Goal: Transaction & Acquisition: Purchase product/service

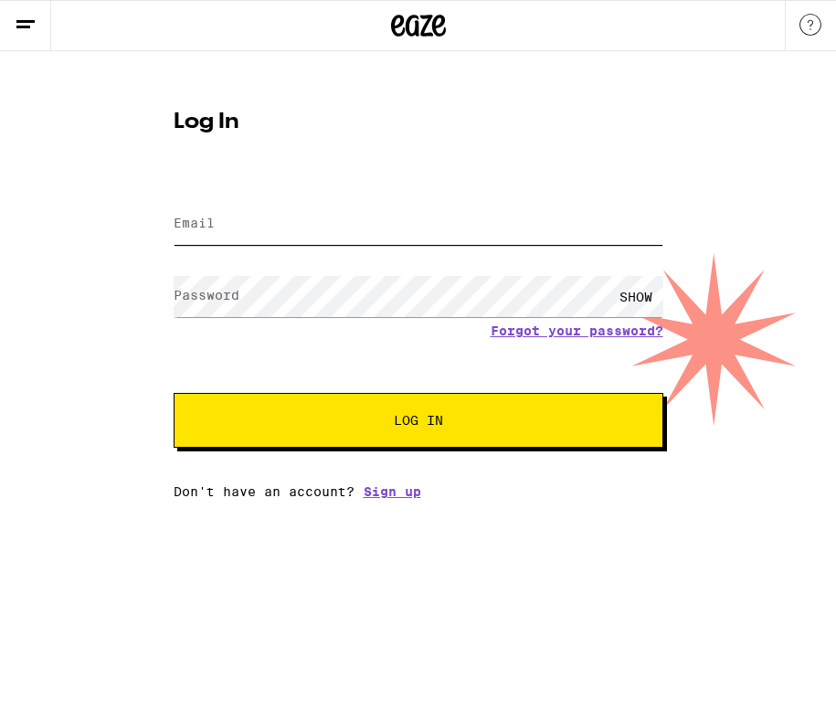
click at [288, 234] on input "Email" at bounding box center [418, 224] width 489 height 41
type input "[EMAIL_ADDRESS][DOMAIN_NAME]"
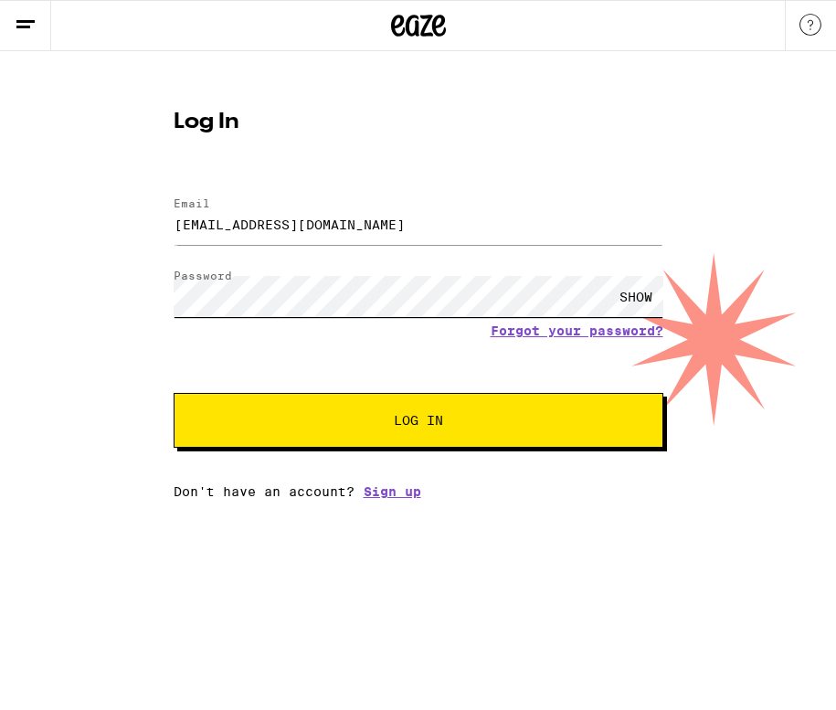
click at [174, 393] on button "Log In" at bounding box center [418, 420] width 489 height 55
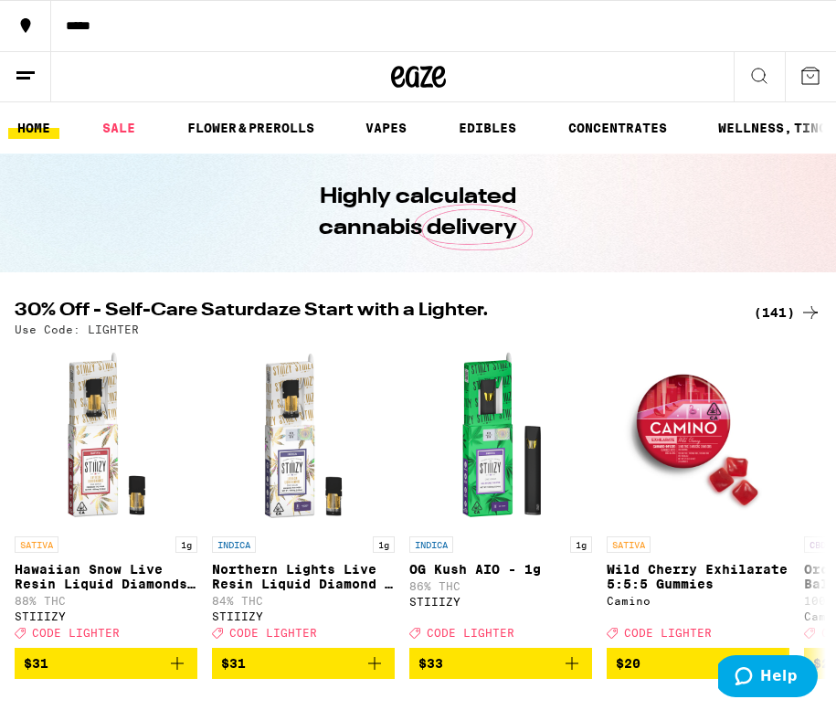
click at [74, 25] on div "*****" at bounding box center [443, 25] width 784 height 13
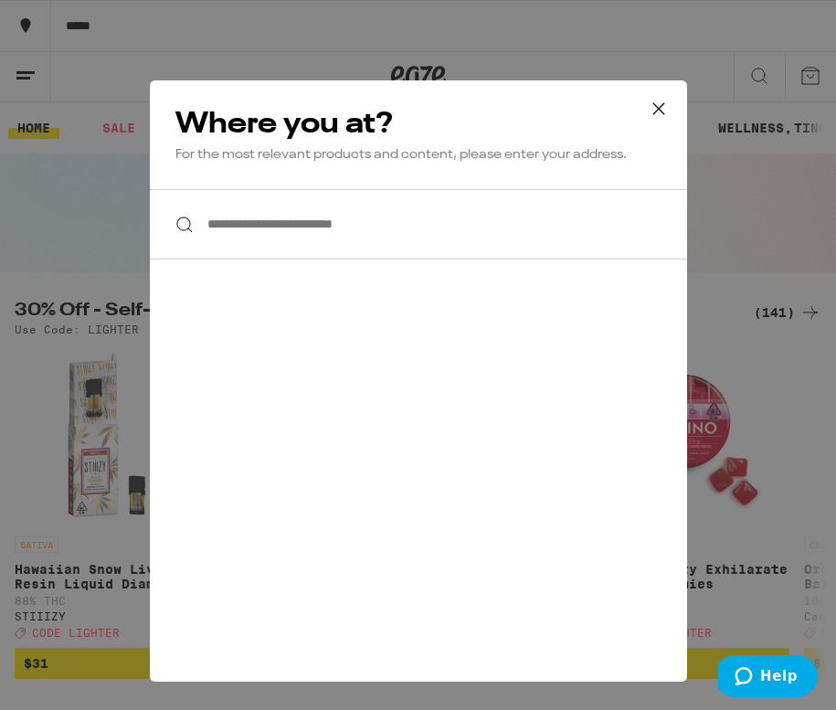
click at [343, 236] on input "**********" at bounding box center [418, 224] width 537 height 70
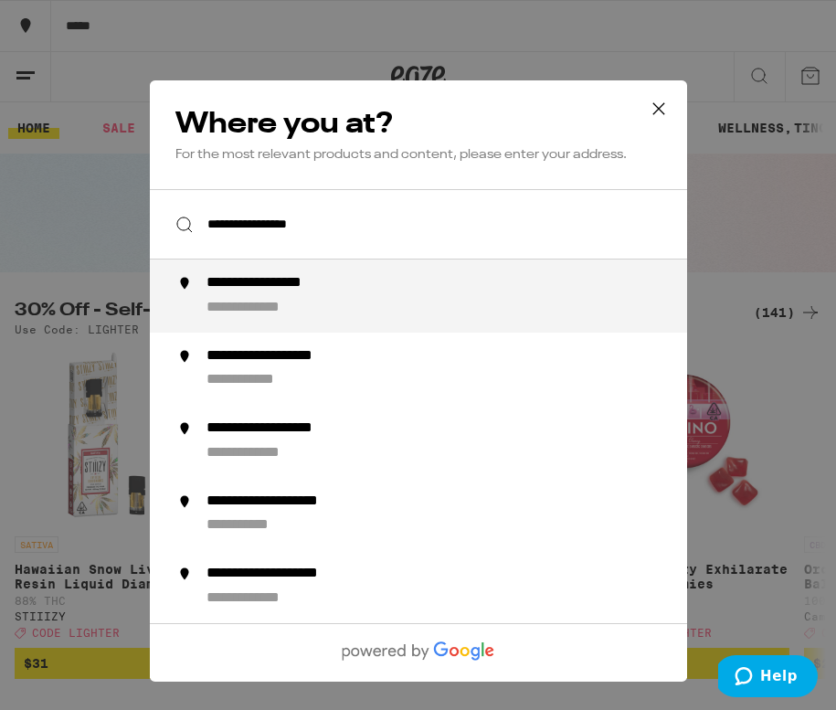
click at [415, 289] on div "**********" at bounding box center [453, 296] width 497 height 44
type input "**********"
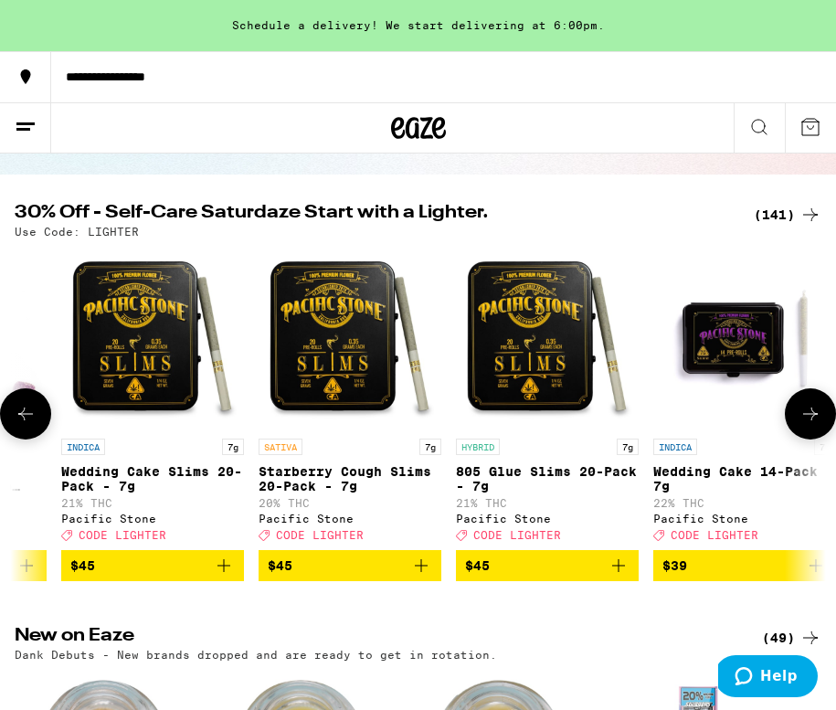
scroll to position [0, 1537]
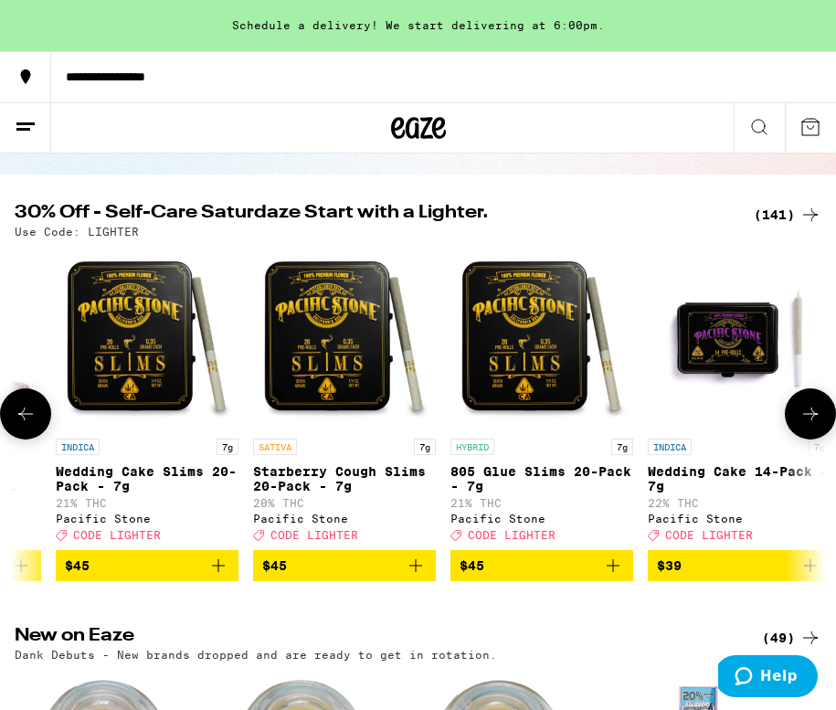
click at [523, 576] on span "$45" at bounding box center [541, 565] width 164 height 22
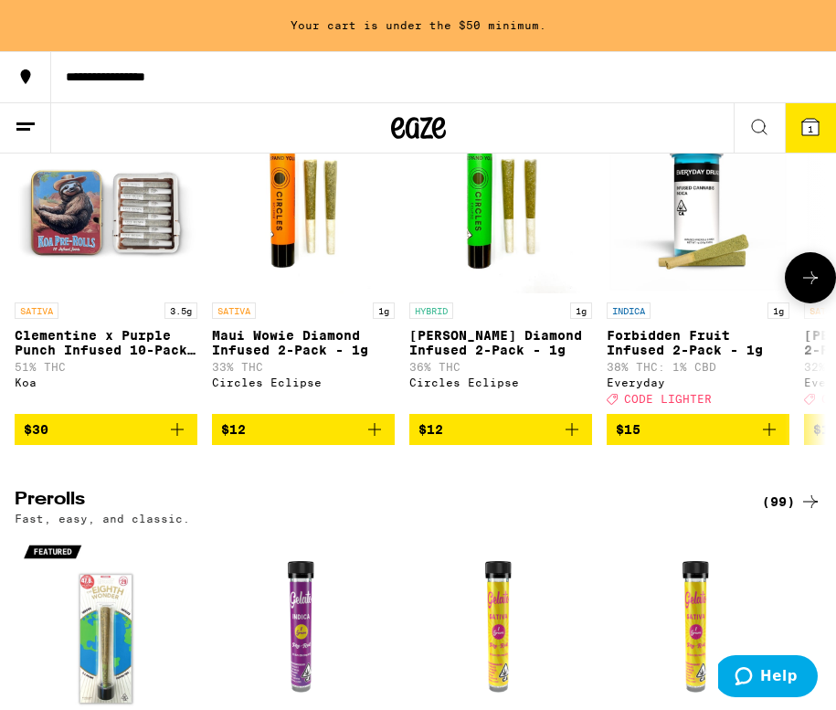
scroll to position [4007, 0]
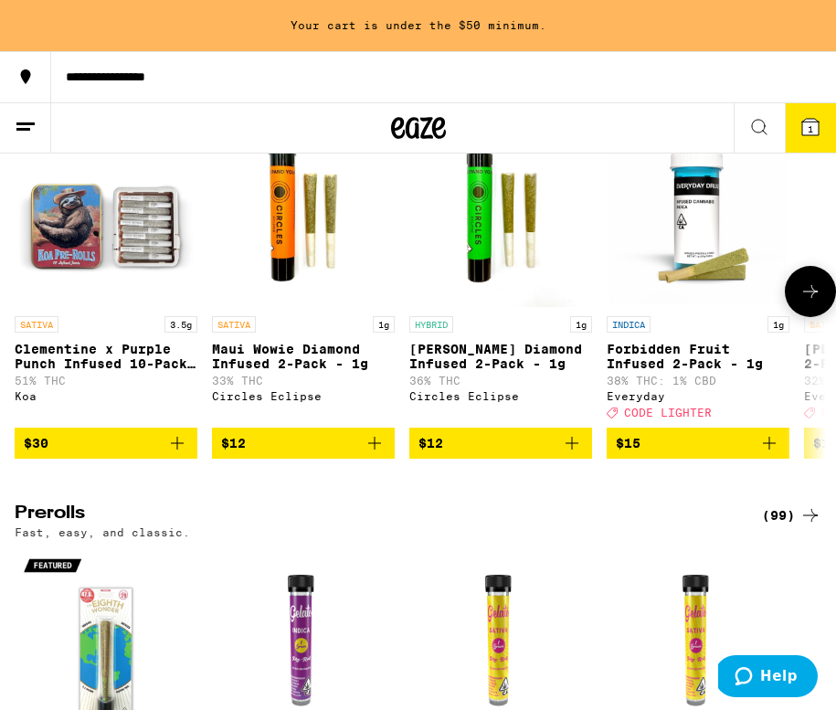
click at [135, 307] on img "Open page for Clementine x Purple Punch Infused 10-Pack - 3.5g from Koa" at bounding box center [106, 215] width 183 height 183
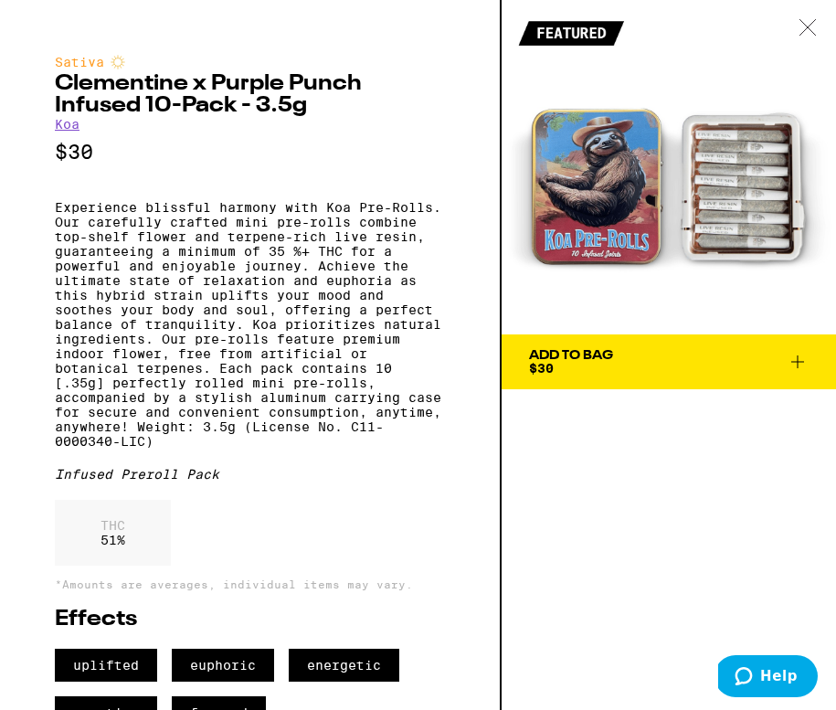
click at [805, 27] on icon at bounding box center [807, 27] width 18 height 16
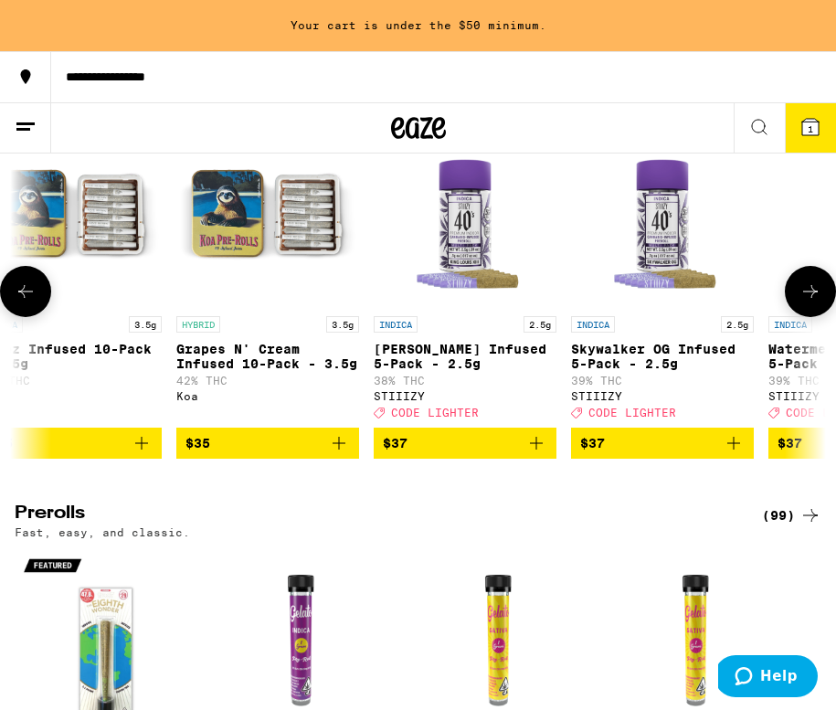
scroll to position [0, 7745]
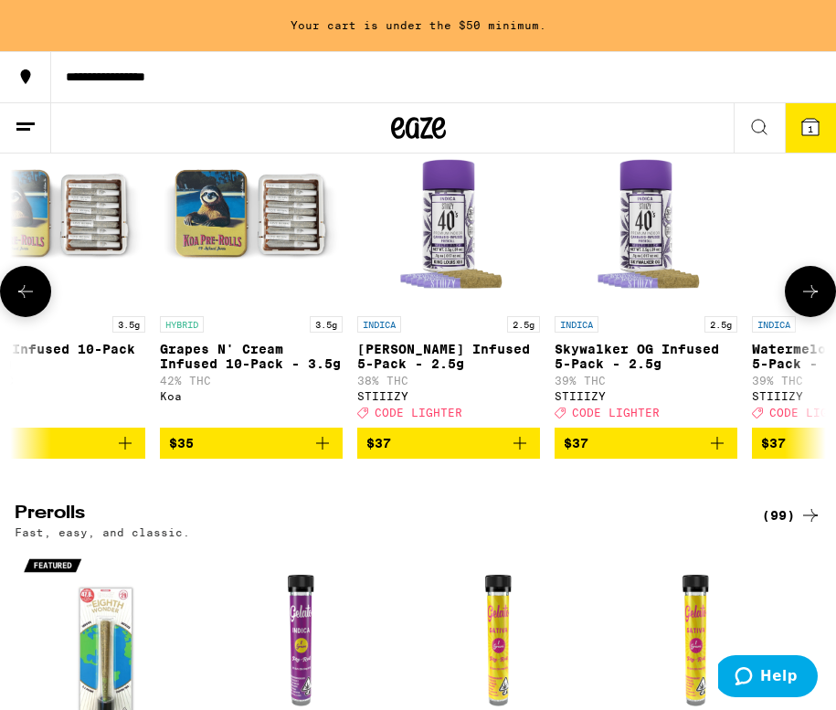
click at [265, 307] on img "Open page for Grapes N' Cream Infused 10-Pack - 3.5g from Koa" at bounding box center [251, 215] width 183 height 183
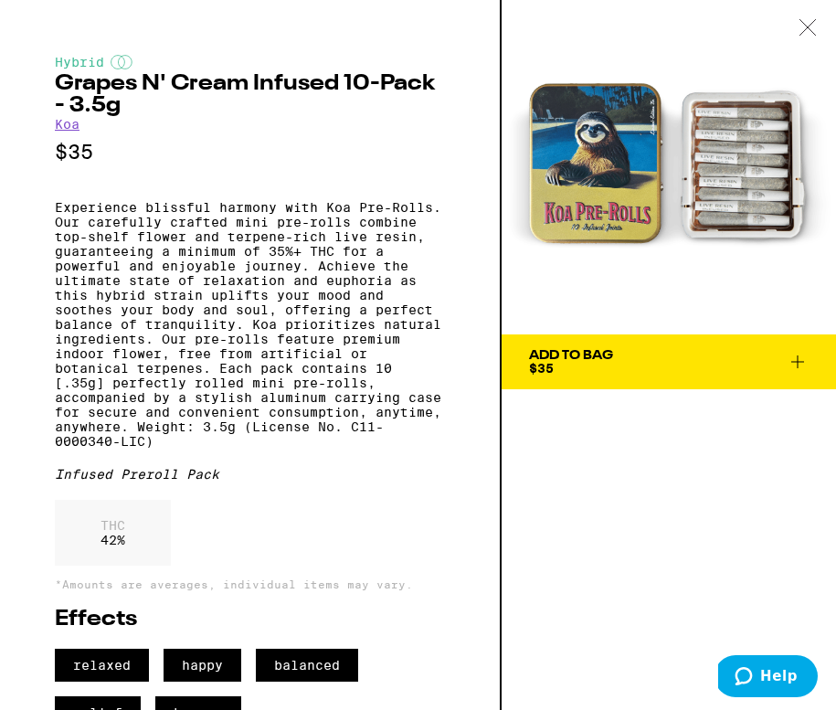
click at [814, 22] on icon at bounding box center [807, 27] width 18 height 16
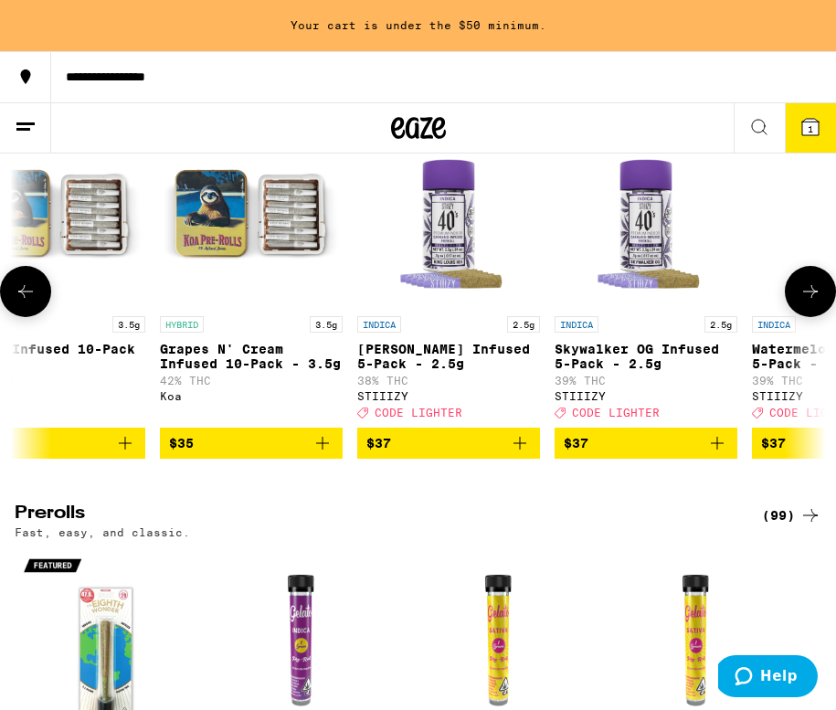
click at [222, 297] on img "Open page for Grapes N' Cream Infused 10-Pack - 3.5g from Koa" at bounding box center [251, 215] width 183 height 183
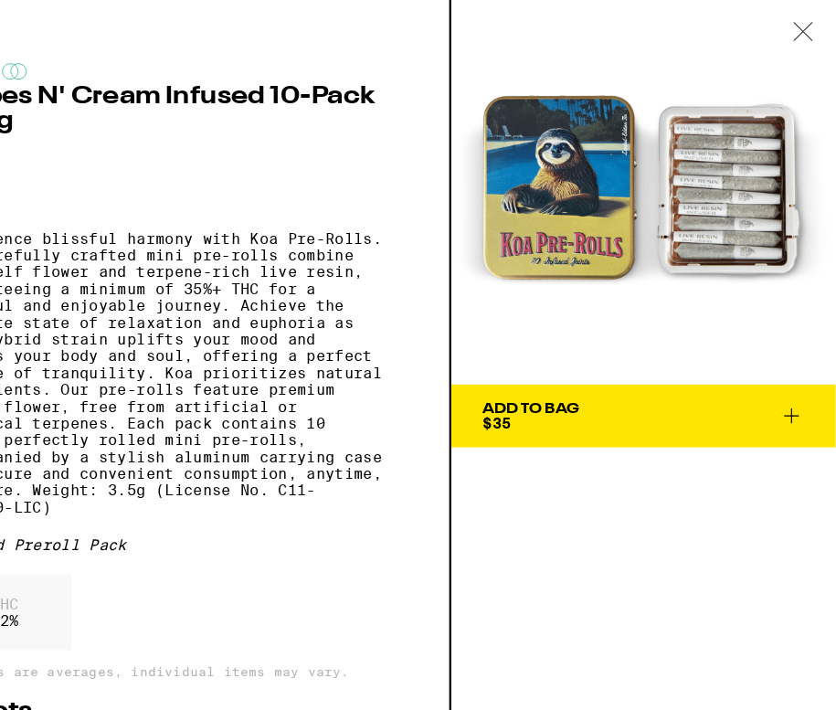
scroll to position [4007, 0]
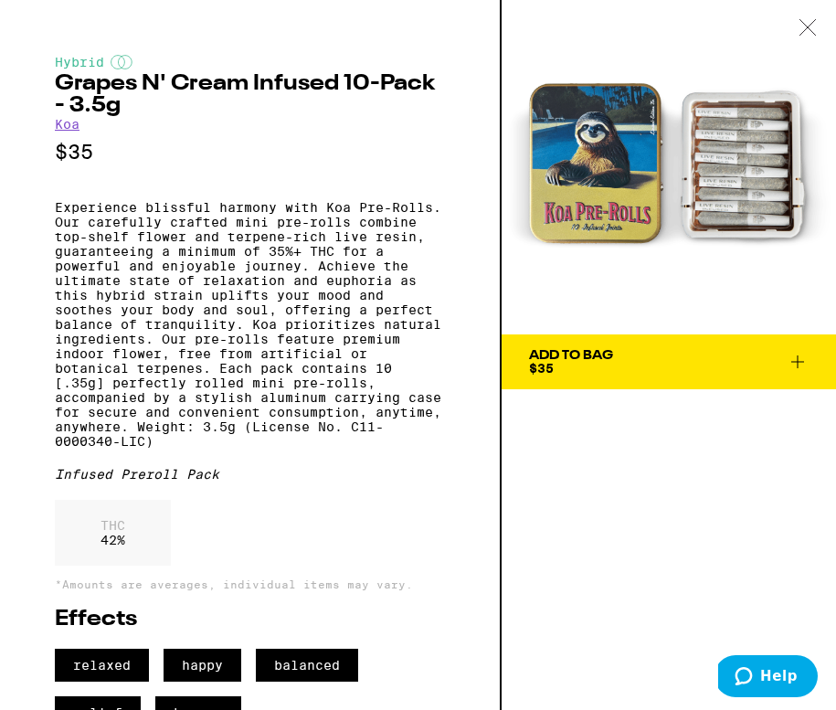
click at [809, 21] on icon at bounding box center [807, 27] width 18 height 16
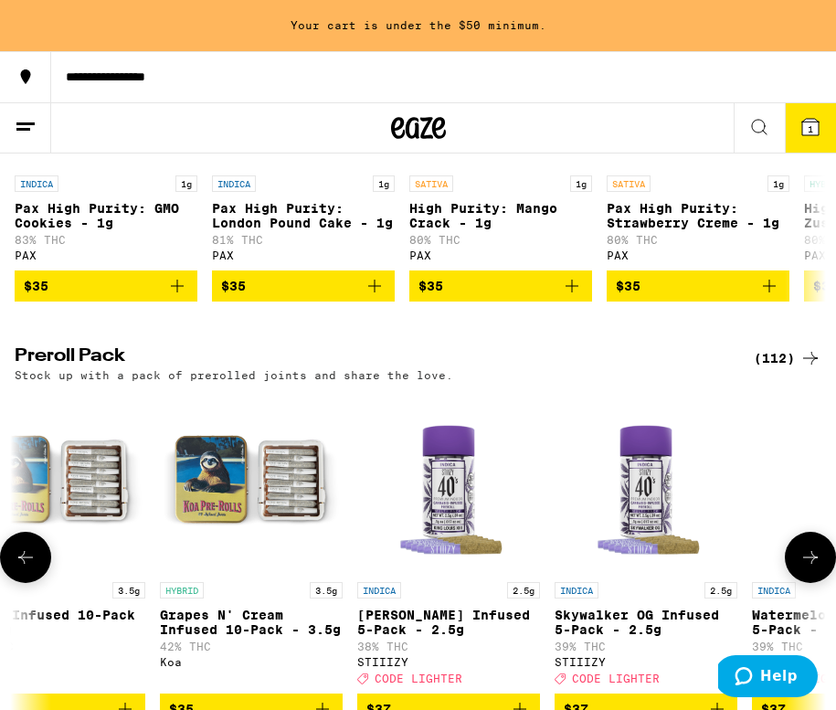
scroll to position [3720, 0]
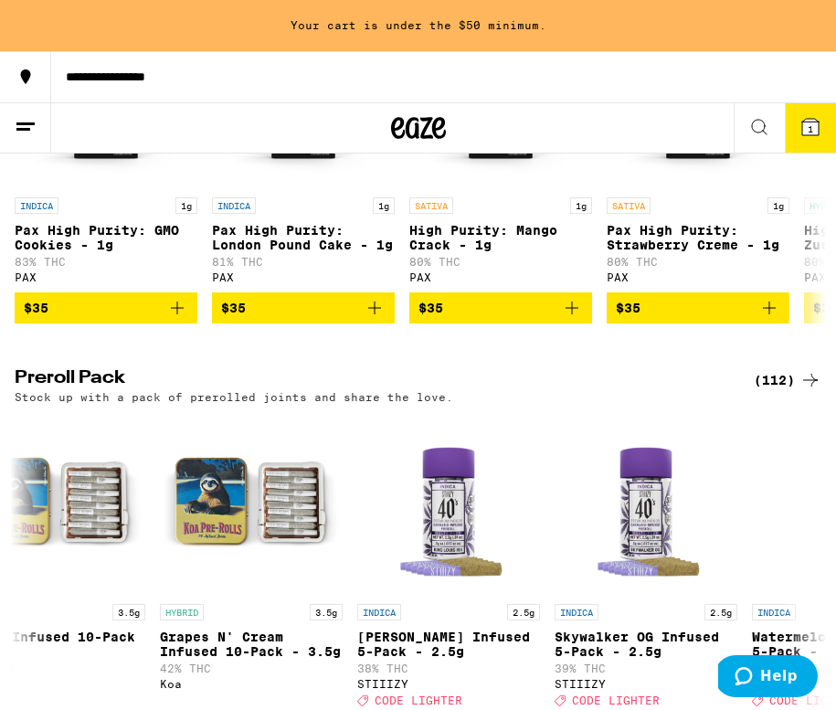
click at [815, 133] on icon at bounding box center [810, 127] width 16 height 16
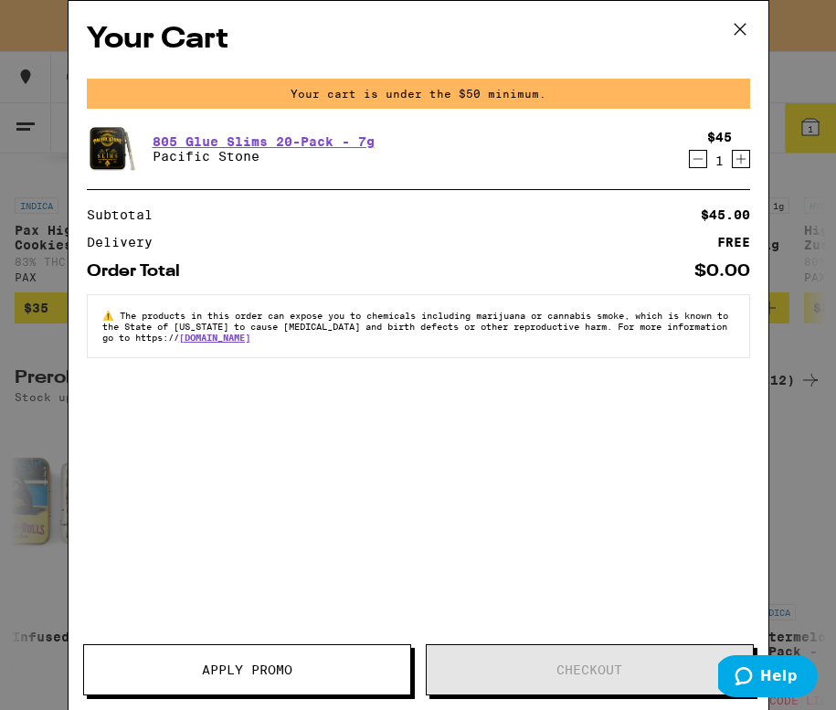
click at [792, 531] on div "Your Cart Your cart is under the $50 minimum. 805 Glue Slims 20-Pack - 7g Pacif…" at bounding box center [418, 355] width 836 height 710
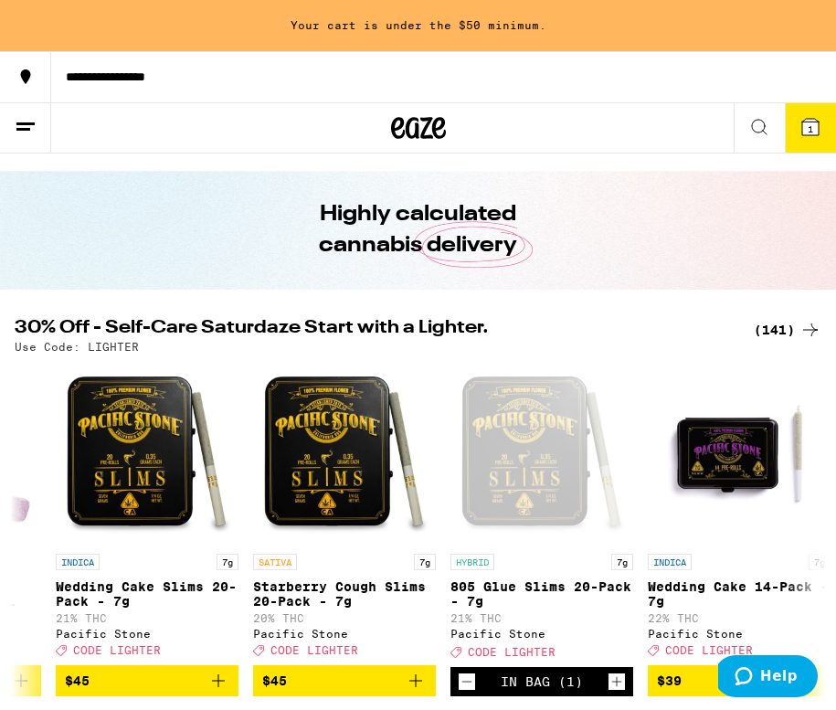
scroll to position [44, 0]
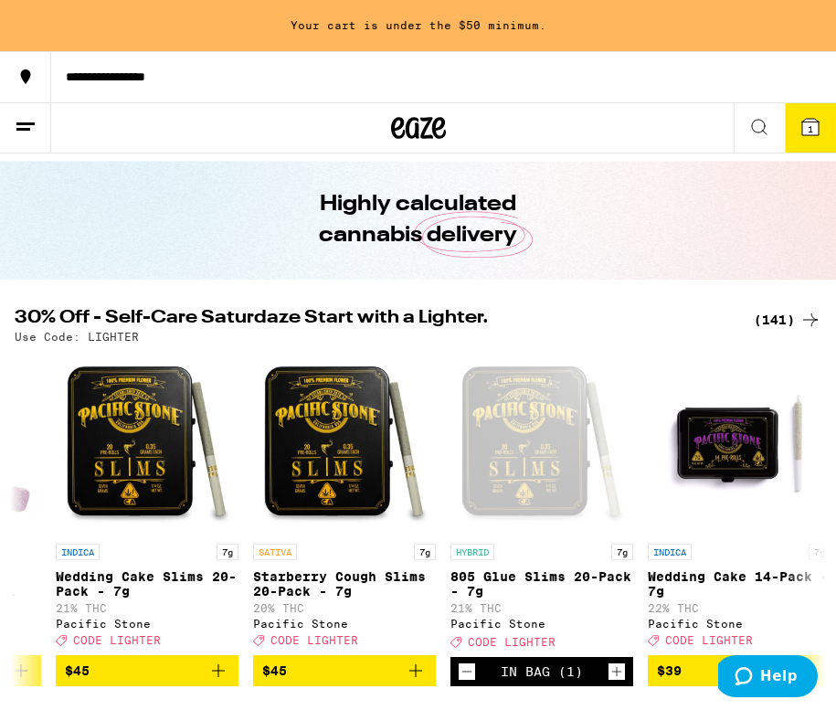
click at [803, 140] on button "1" at bounding box center [809, 127] width 51 height 49
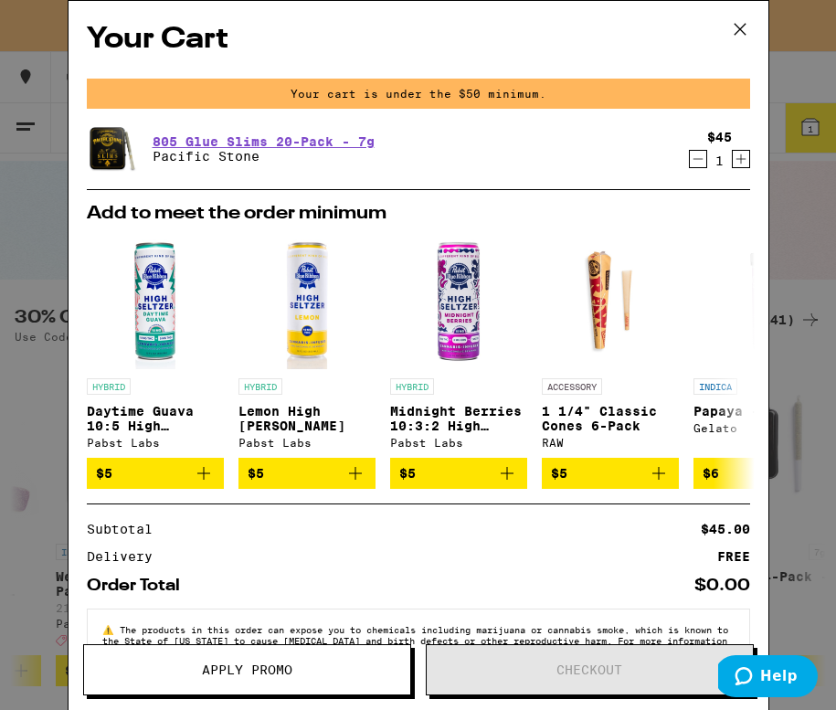
click at [286, 665] on span "Apply Promo" at bounding box center [247, 669] width 90 height 13
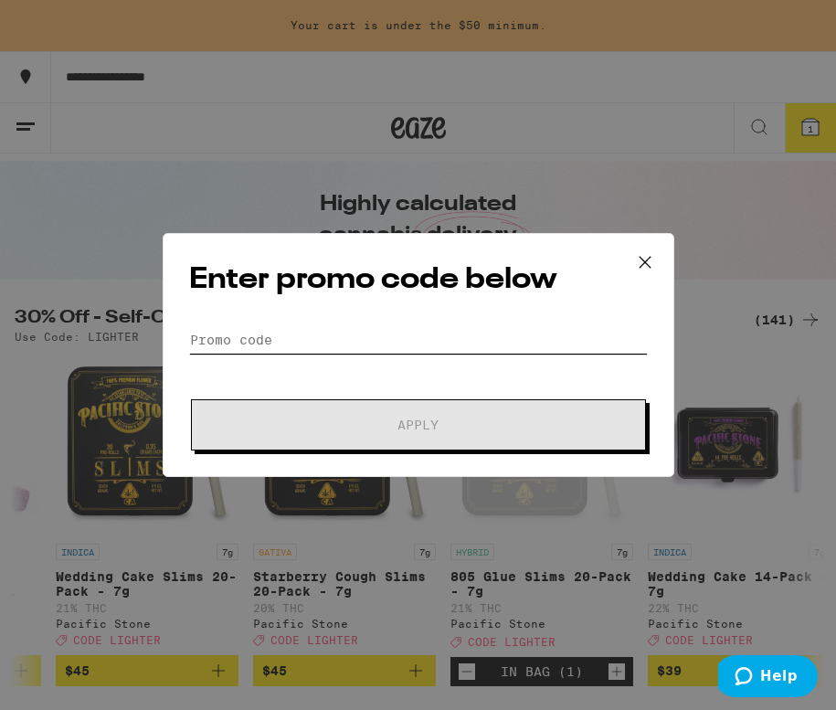
click at [363, 333] on input "Promo Code" at bounding box center [418, 339] width 458 height 27
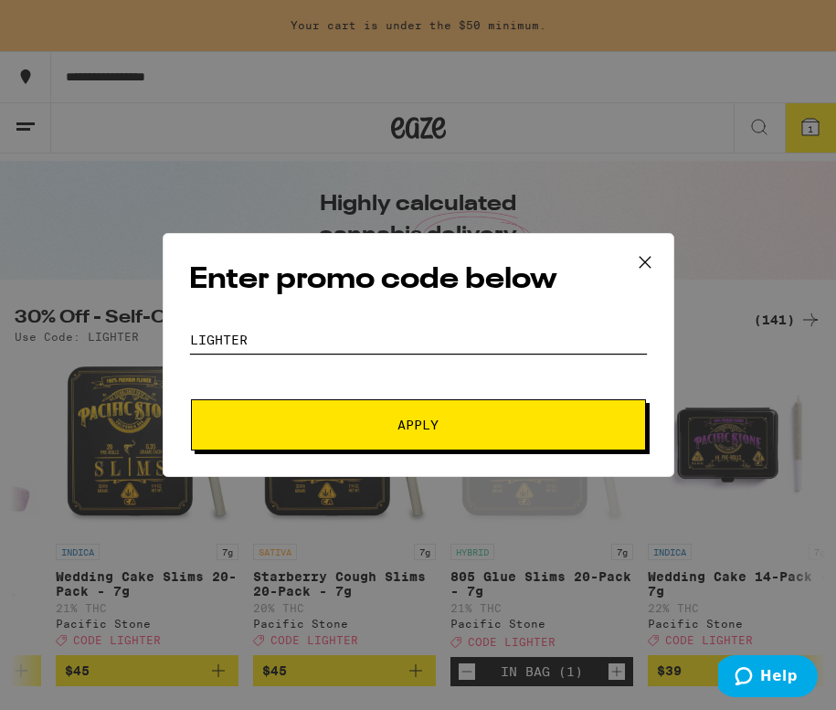
type input "LIGHTER"
click at [379, 434] on button "Apply" at bounding box center [418, 424] width 455 height 51
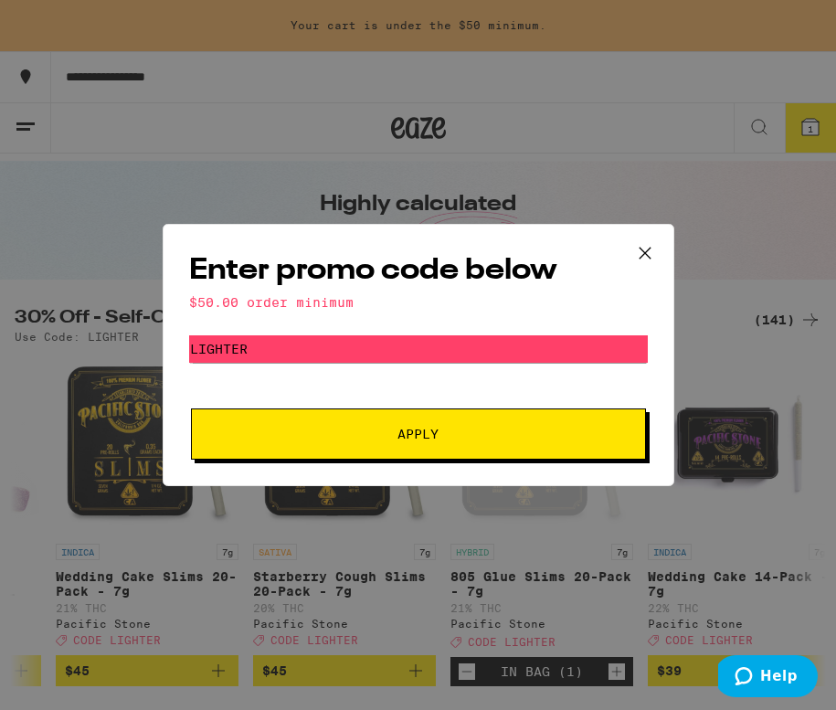
click at [645, 252] on icon at bounding box center [643, 252] width 11 height 11
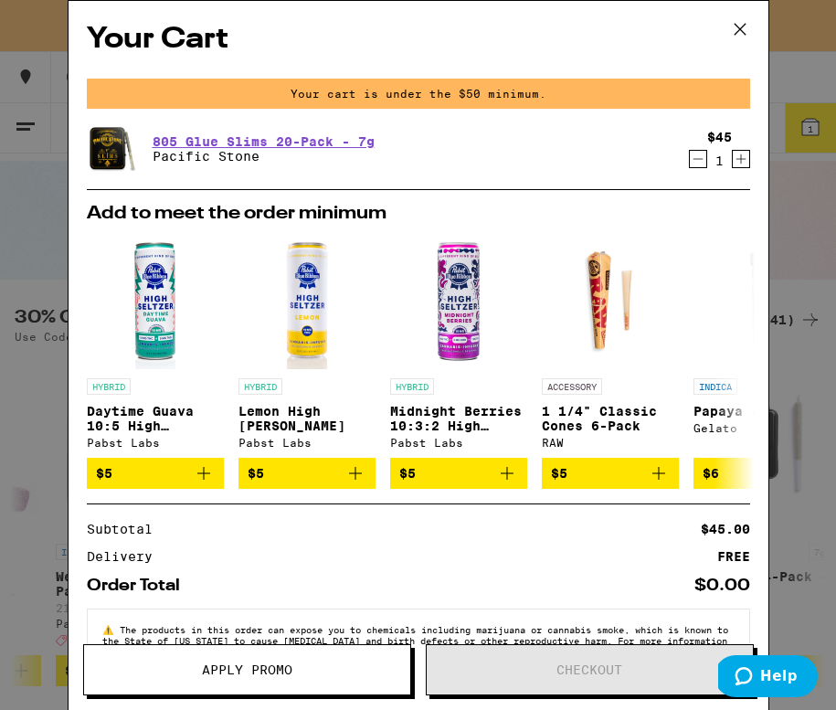
click at [743, 32] on icon at bounding box center [739, 29] width 27 height 27
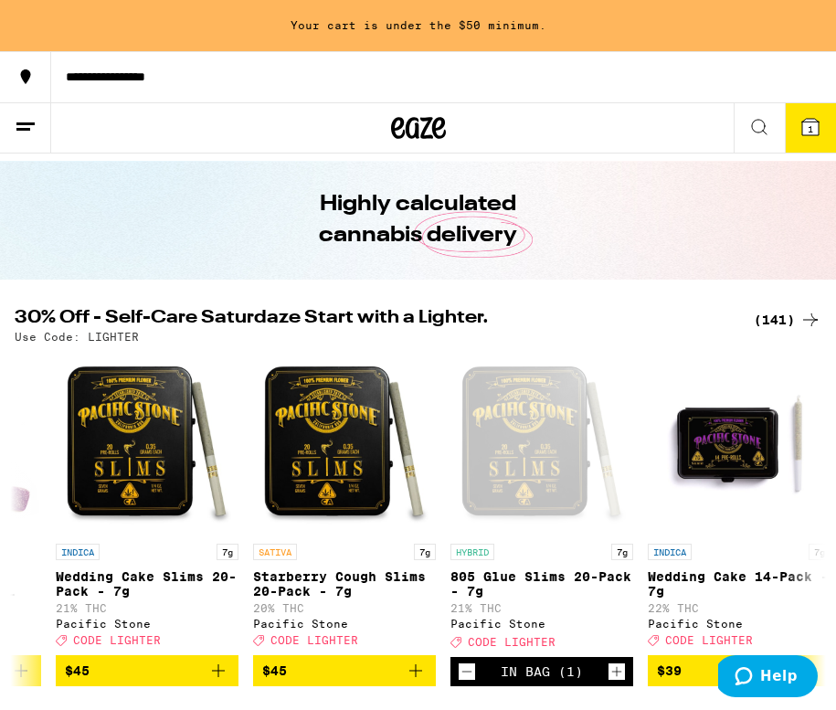
click at [803, 144] on button "1" at bounding box center [809, 127] width 51 height 49
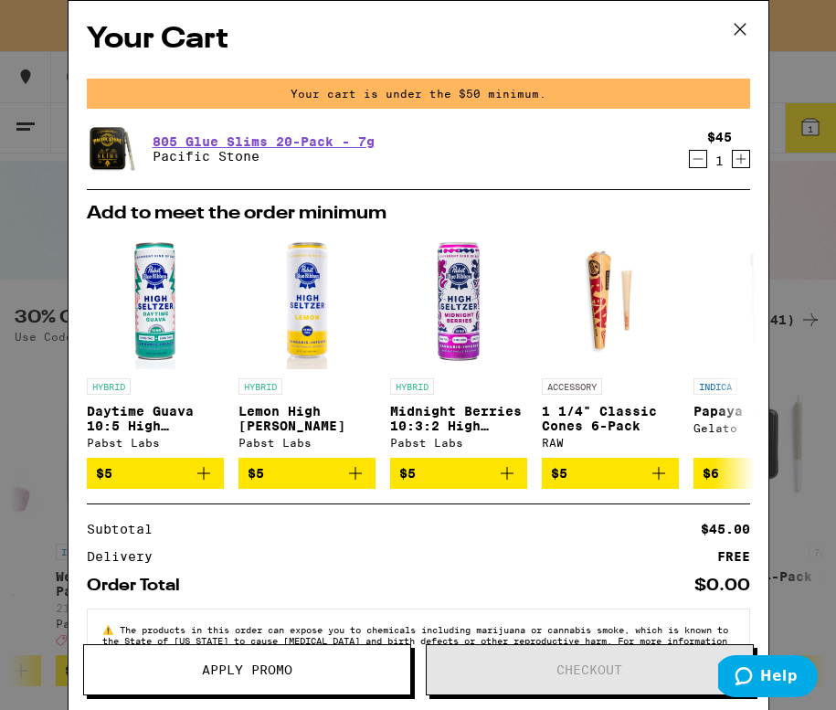
click at [742, 23] on icon at bounding box center [739, 29] width 27 height 27
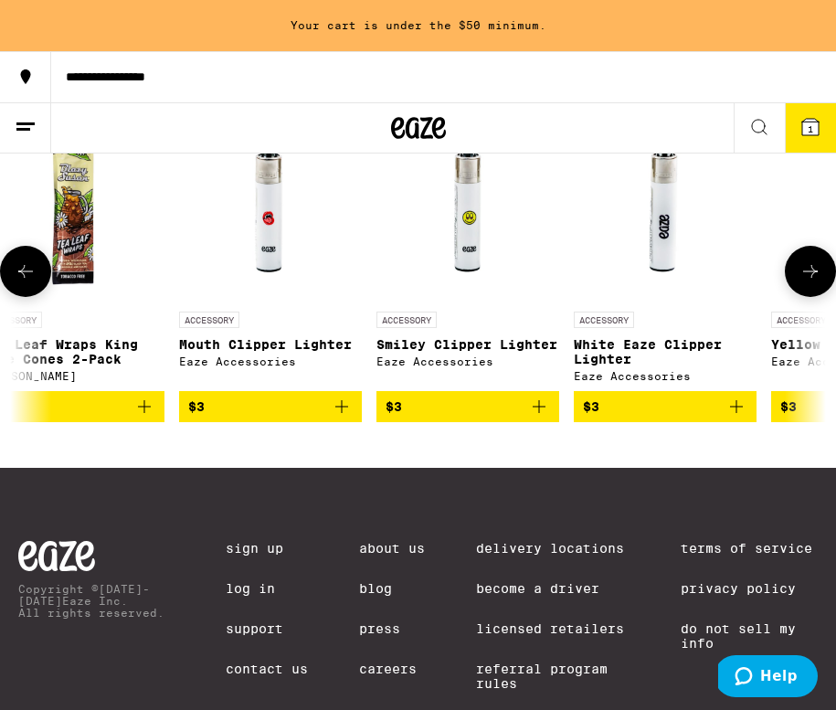
scroll to position [0, 627]
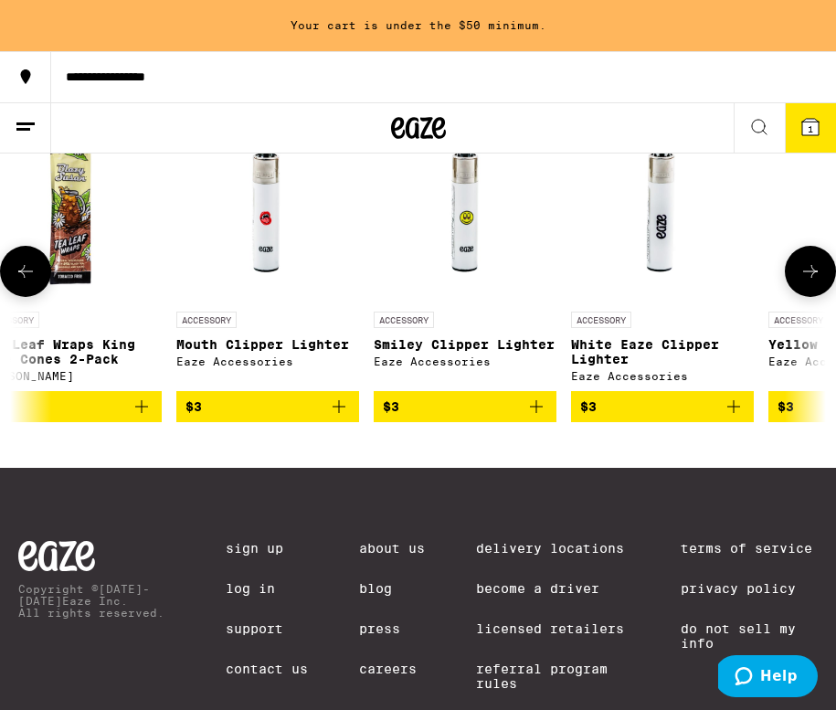
click at [510, 417] on span "$3" at bounding box center [465, 406] width 164 height 22
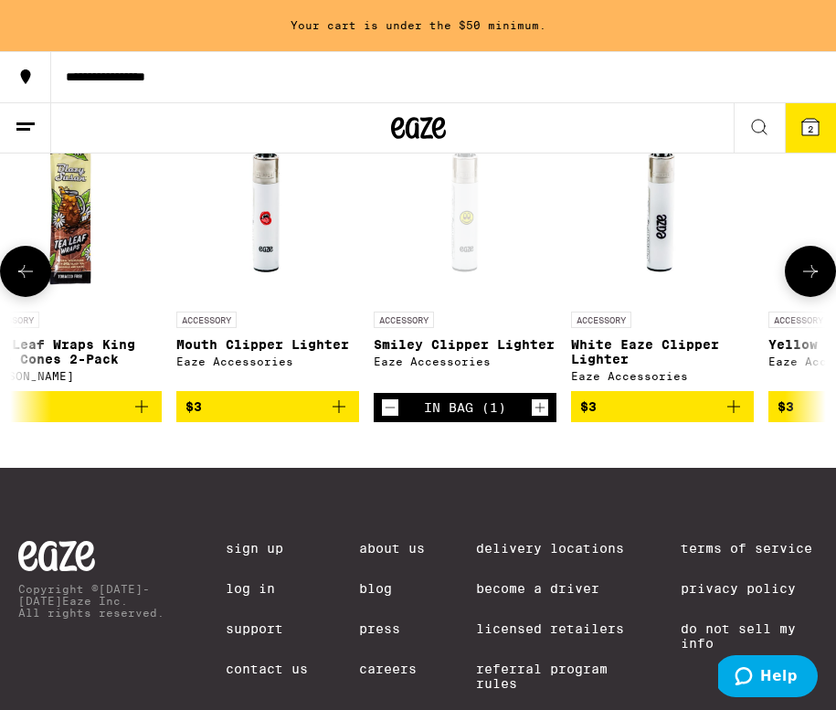
click at [242, 417] on span "$3" at bounding box center [267, 406] width 164 height 22
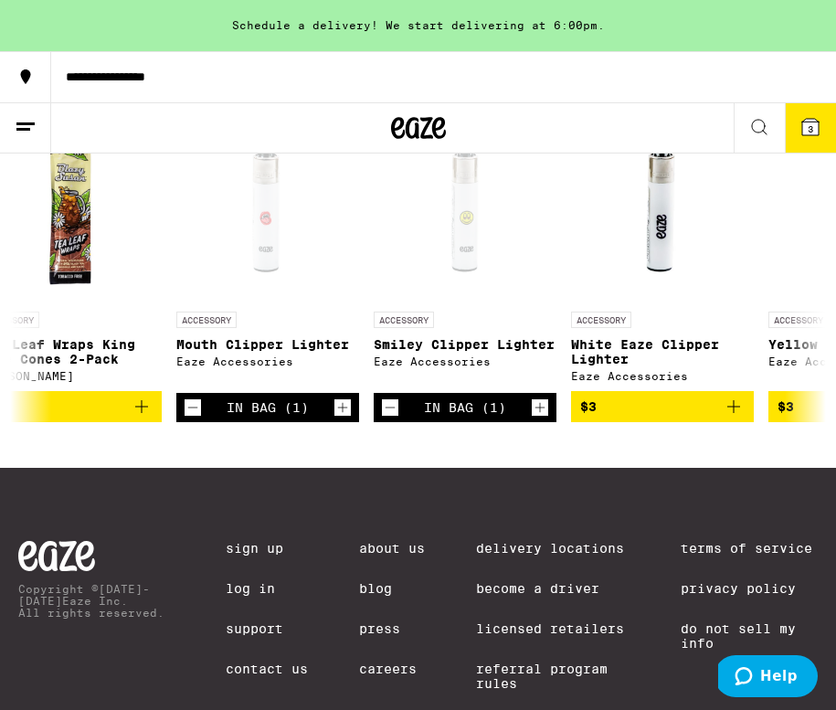
click at [807, 131] on span "3" at bounding box center [809, 128] width 5 height 11
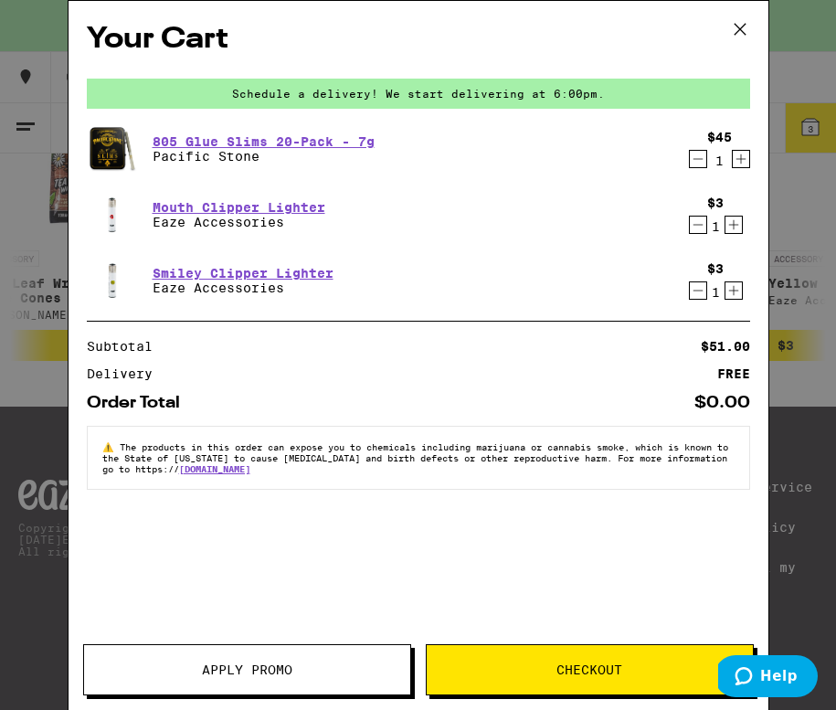
scroll to position [7346, 0]
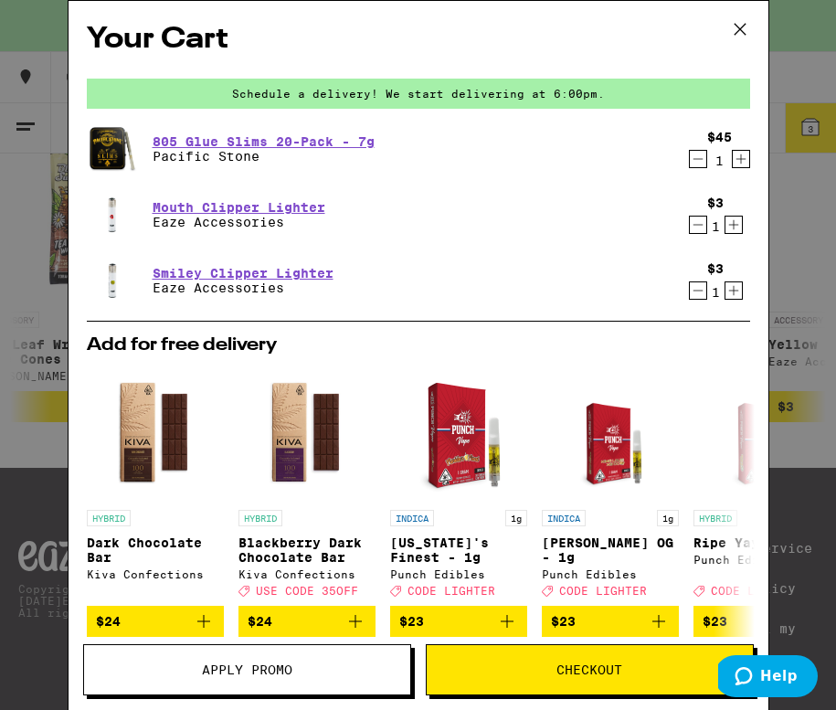
click at [346, 654] on button "Apply Promo" at bounding box center [247, 669] width 328 height 51
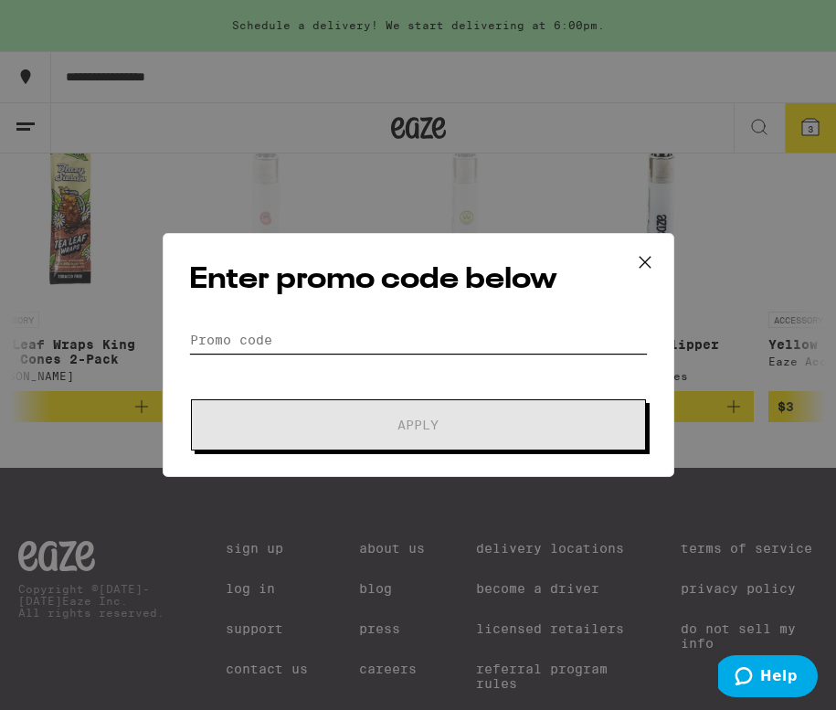
click at [389, 346] on input "Promo Code" at bounding box center [418, 339] width 458 height 27
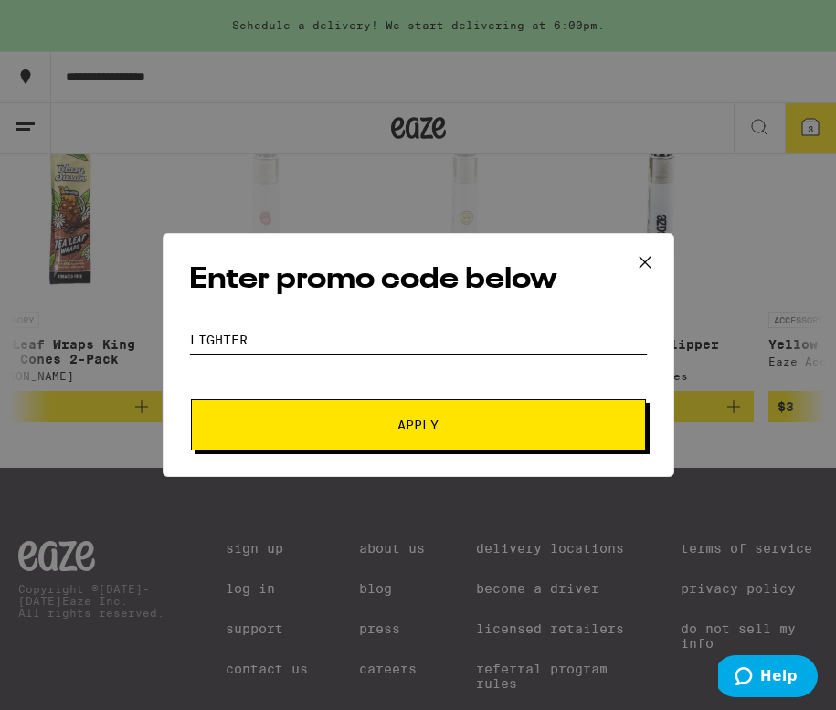
type input "LIGHTER"
click at [413, 425] on span "Apply" at bounding box center [417, 424] width 41 height 13
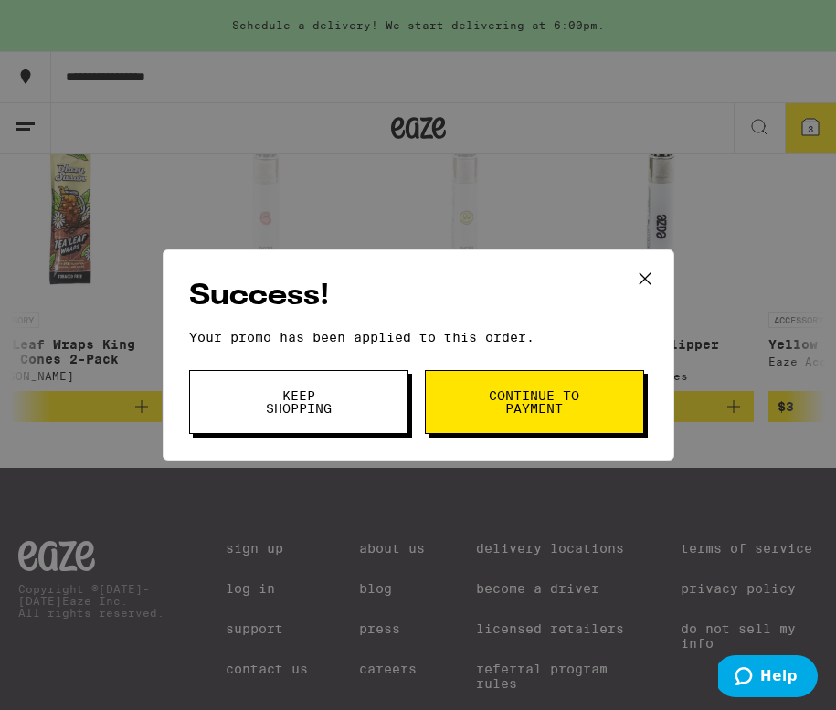
click at [486, 415] on button "Continue to payment" at bounding box center [534, 402] width 219 height 64
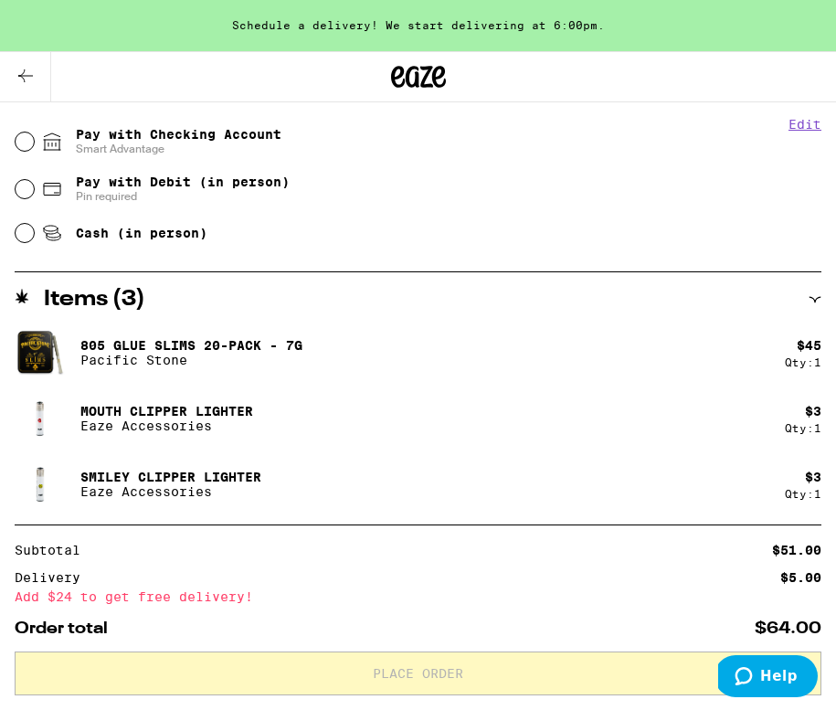
scroll to position [809, 0]
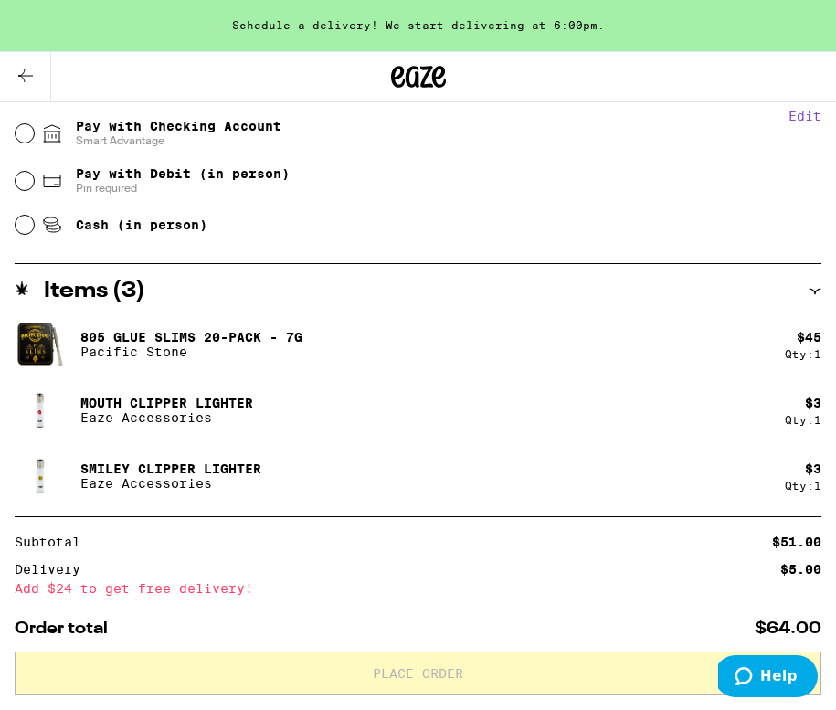
click at [50, 345] on img at bounding box center [40, 344] width 51 height 51
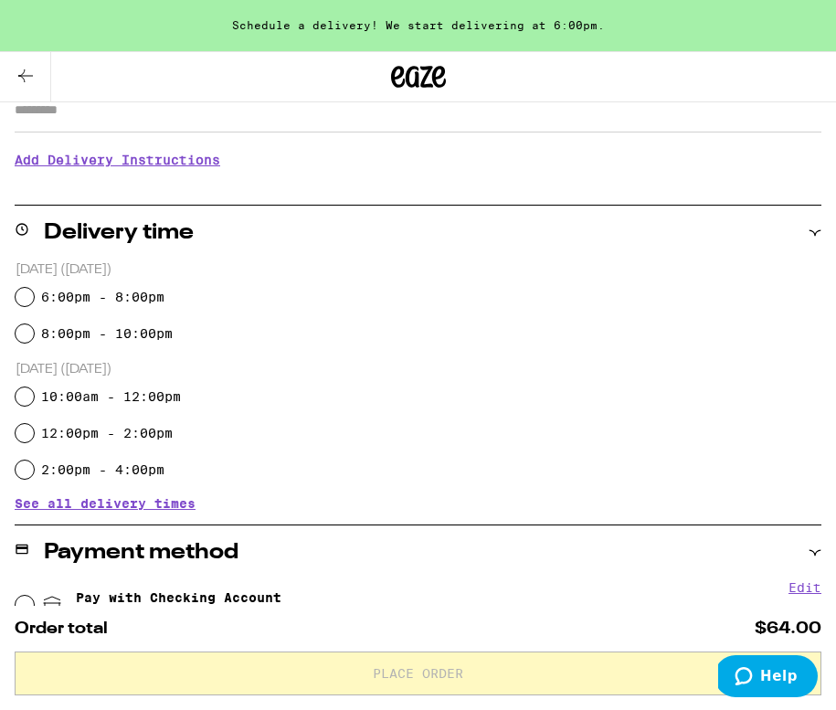
scroll to position [339, 0]
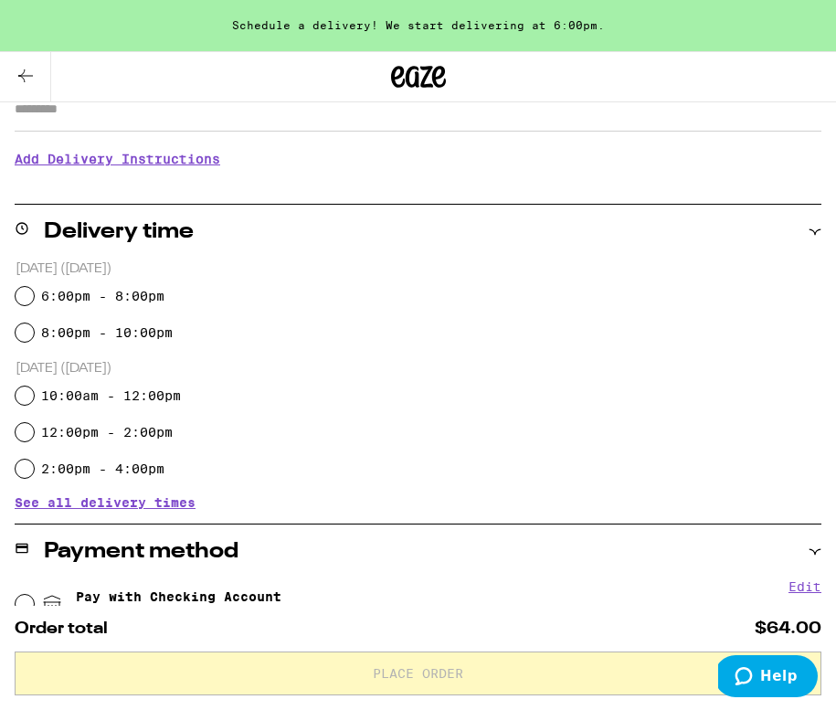
click at [103, 293] on label "6:00pm - 8:00pm" at bounding box center [102, 296] width 123 height 15
click at [34, 293] on input "6:00pm - 8:00pm" at bounding box center [25, 296] width 18 height 18
radio input "true"
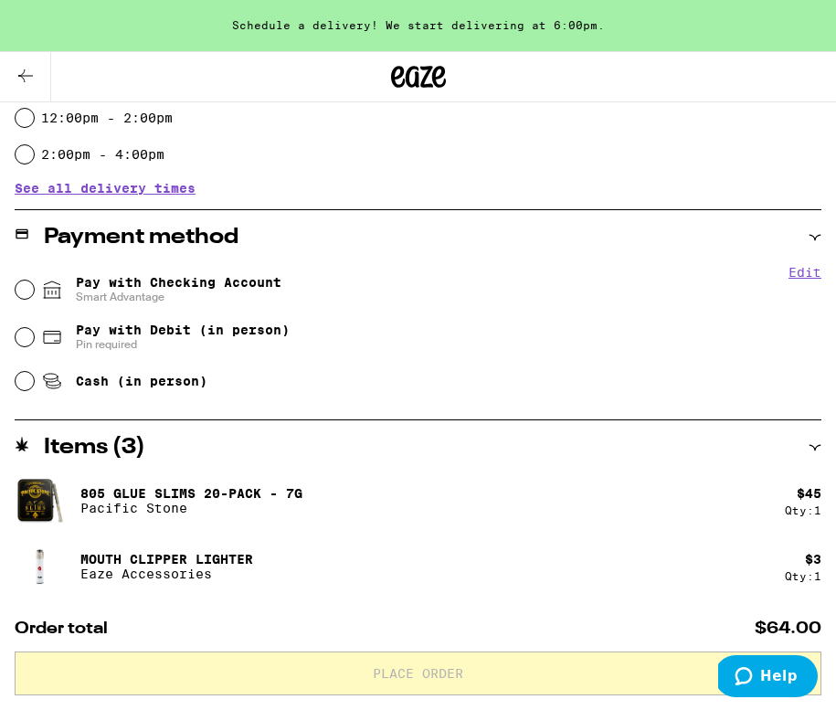
scroll to position [657, 0]
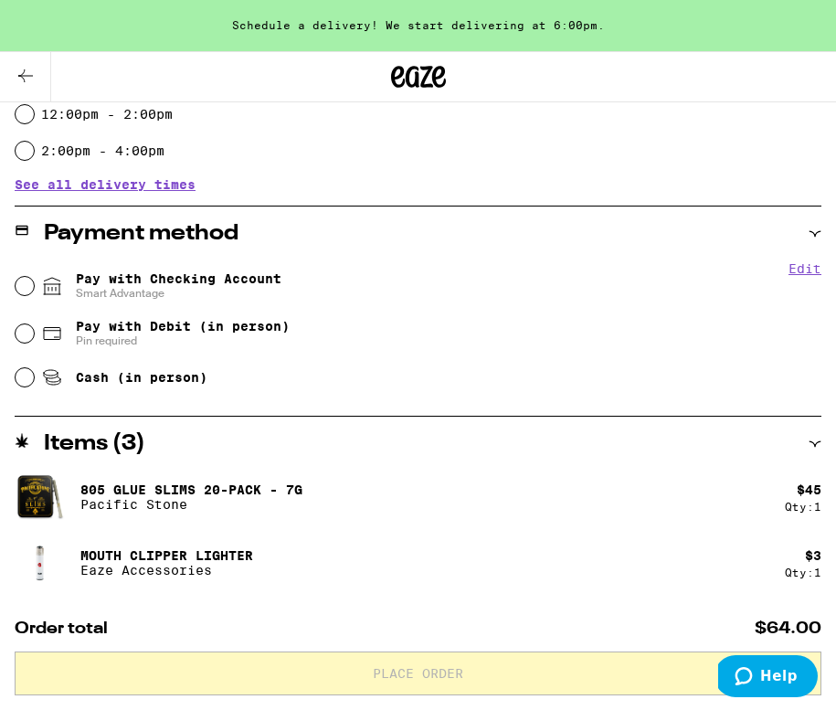
click at [160, 279] on span "Pay with Checking Account Smart Advantage" at bounding box center [178, 285] width 205 height 29
click at [34, 279] on input "Pay with Checking Account Smart Advantage" at bounding box center [25, 286] width 18 height 18
radio input "true"
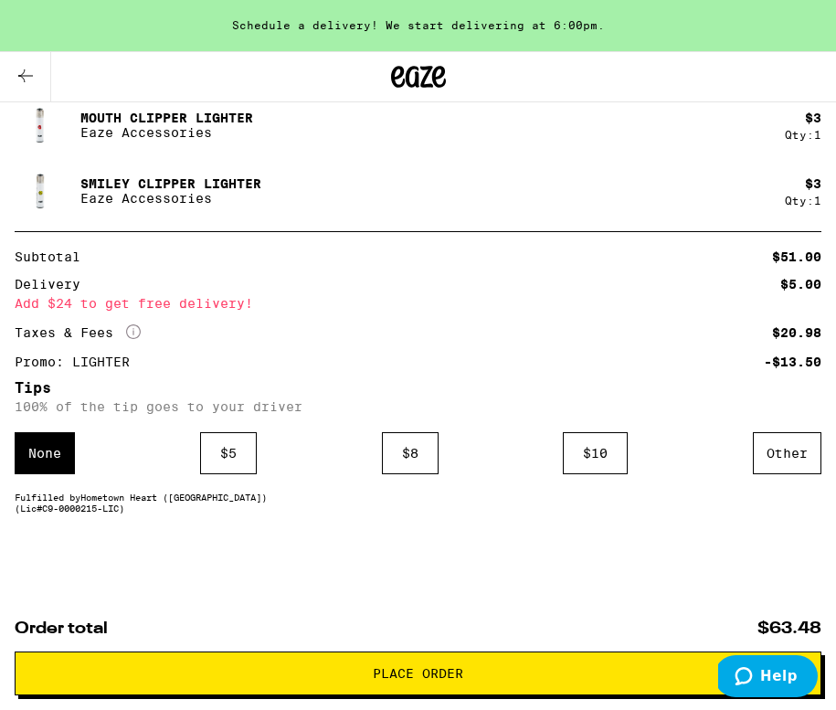
scroll to position [1144, 0]
click at [223, 454] on div "$ 5" at bounding box center [228, 453] width 57 height 42
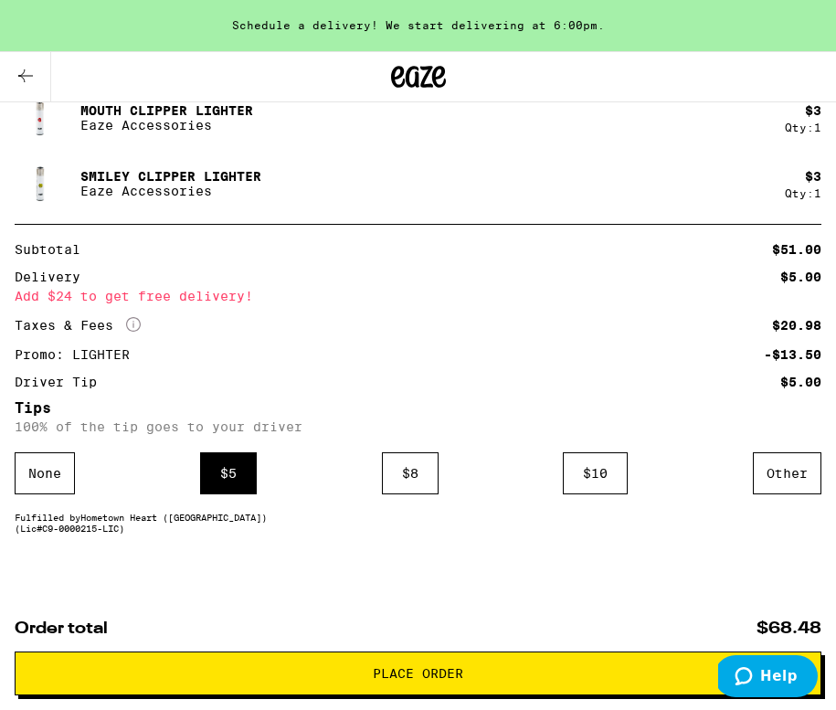
click at [398, 677] on span "Place Order" at bounding box center [418, 673] width 90 height 13
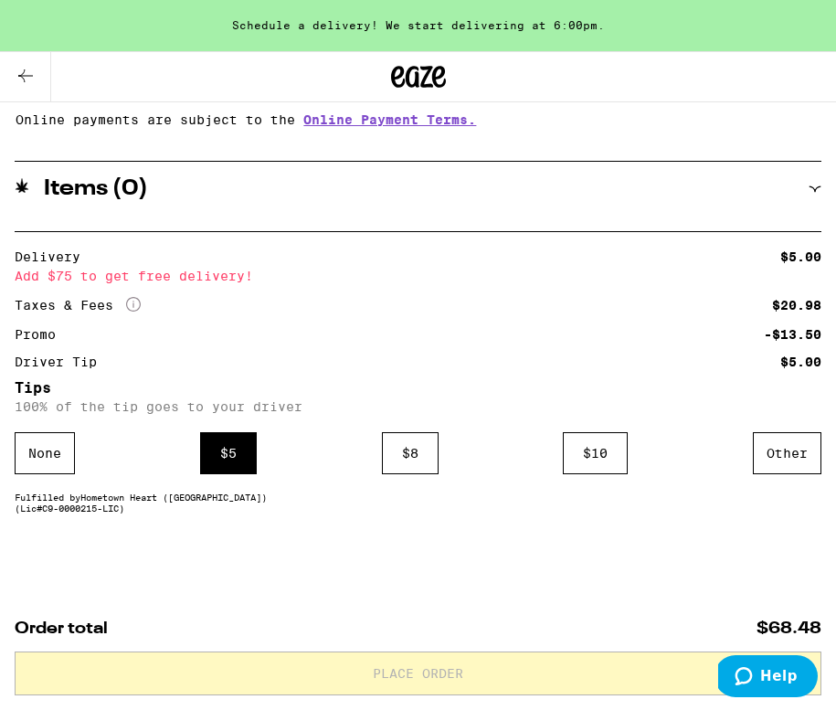
scroll to position [978, 0]
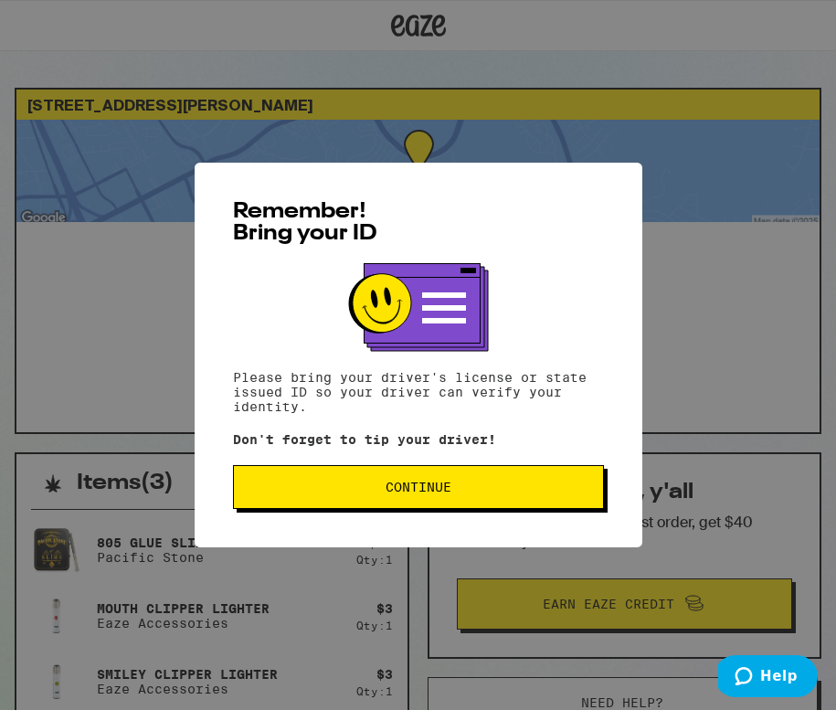
click at [434, 500] on button "Continue" at bounding box center [418, 487] width 371 height 44
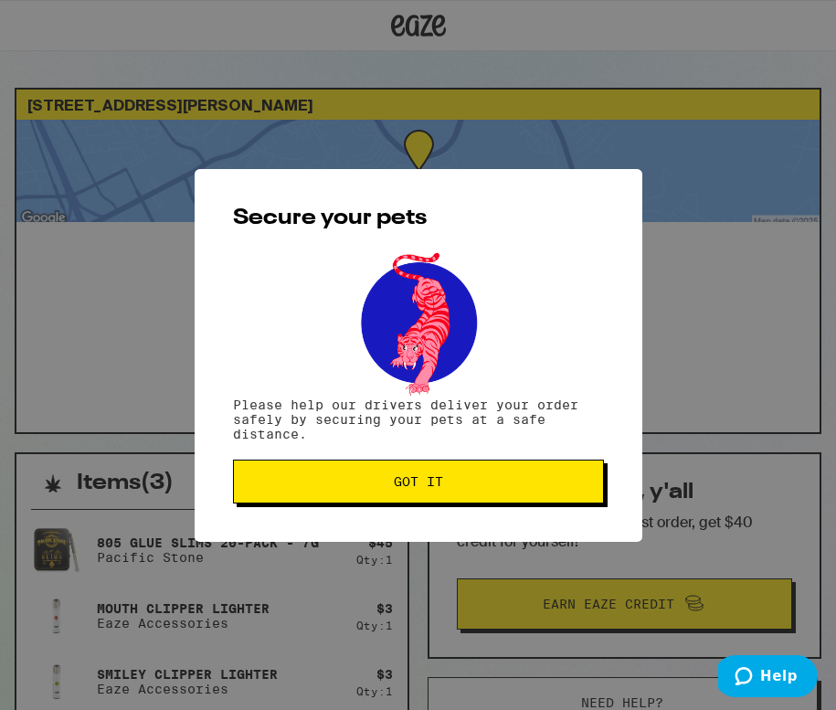
click at [434, 500] on button "Got it" at bounding box center [418, 481] width 371 height 44
